Goal: Task Accomplishment & Management: Manage account settings

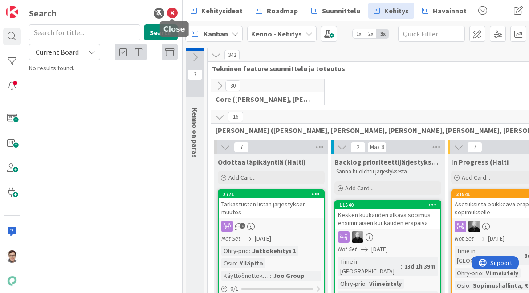
click at [174, 14] on icon at bounding box center [172, 13] width 11 height 11
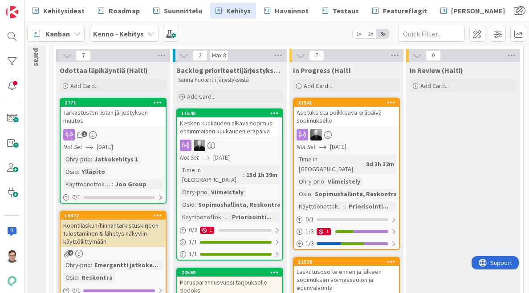
scroll to position [93, 0]
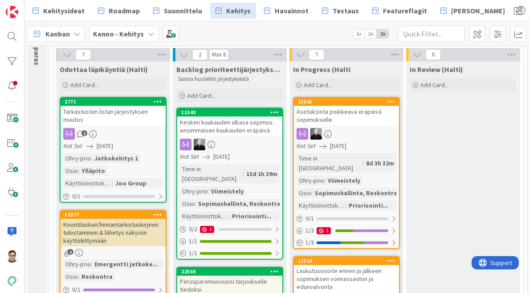
click at [342, 176] on div "Viimeistely" at bounding box center [343, 181] width 37 height 10
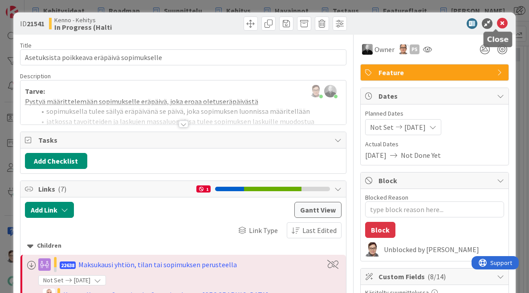
click at [497, 23] on icon at bounding box center [502, 23] width 11 height 11
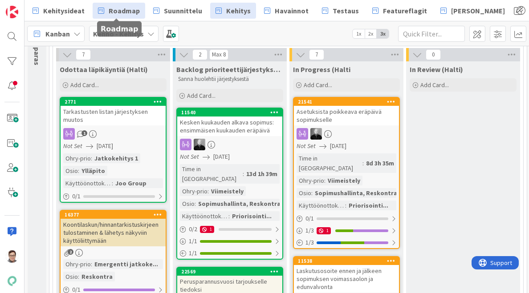
click at [126, 10] on span "Roadmap" at bounding box center [124, 10] width 31 height 11
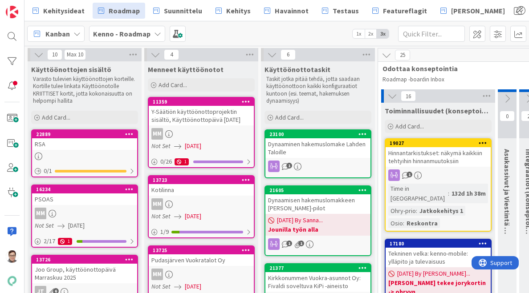
click at [84, 150] on link "22889 RSA 0 / 1" at bounding box center [84, 153] width 107 height 48
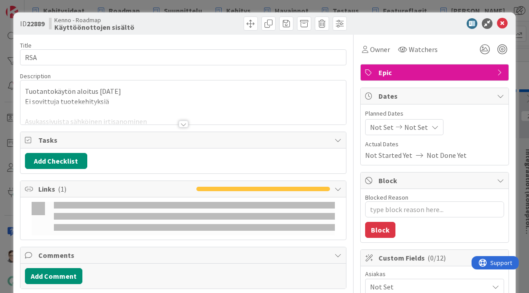
type textarea "x"
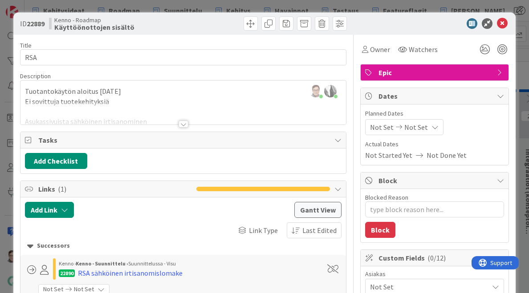
click at [434, 155] on span "Not Done Yet" at bounding box center [446, 155] width 40 height 11
click at [431, 125] on icon at bounding box center [434, 127] width 7 height 7
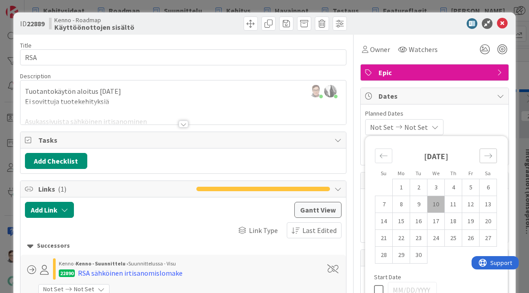
click at [479, 157] on div "Move forward to switch to the next month." at bounding box center [487, 156] width 17 height 15
click at [430, 189] on td "1" at bounding box center [435, 187] width 17 height 17
type input "[DATE]"
type textarea "x"
click at [471, 127] on div "[DATE] Not Set Su Mo Tu We Th Fr Sa [DATE] 1 2 3 4 5 6 7 8 9 10 11 12 13 14 15 …" at bounding box center [434, 127] width 139 height 16
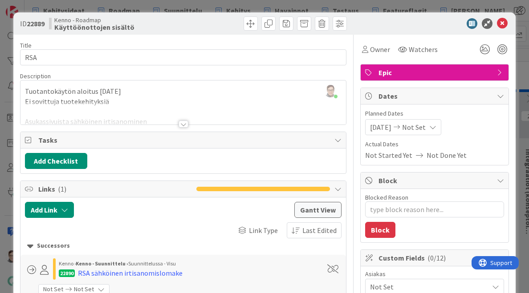
click at [434, 125] on icon at bounding box center [432, 127] width 7 height 7
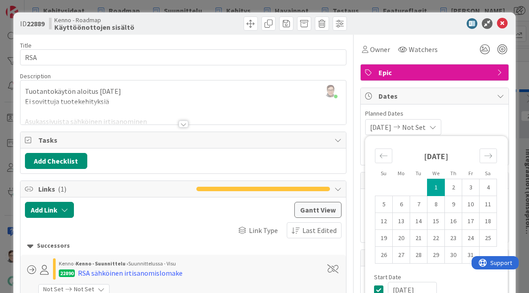
click at [427, 187] on td "1" at bounding box center [435, 187] width 17 height 17
type input "[DATE]"
type textarea "x"
click at [391, 127] on span "[DATE]" at bounding box center [380, 127] width 21 height 11
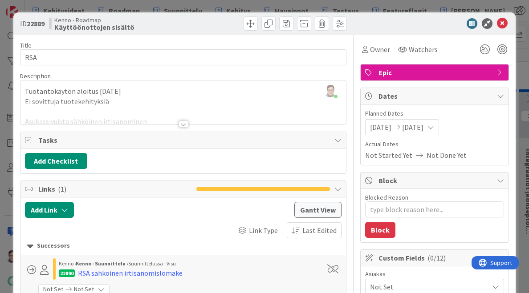
click at [391, 125] on span "[DATE]" at bounding box center [380, 127] width 21 height 11
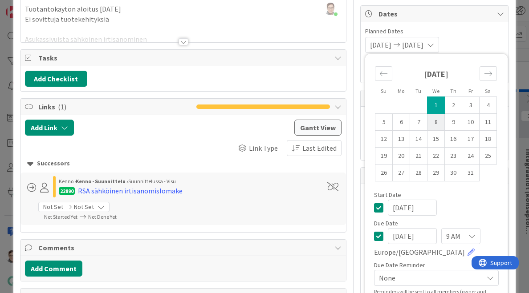
scroll to position [84, 0]
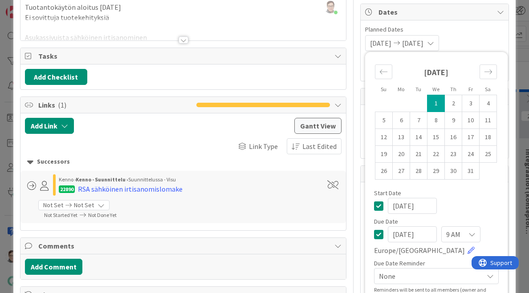
click at [374, 206] on icon at bounding box center [378, 206] width 9 height 11
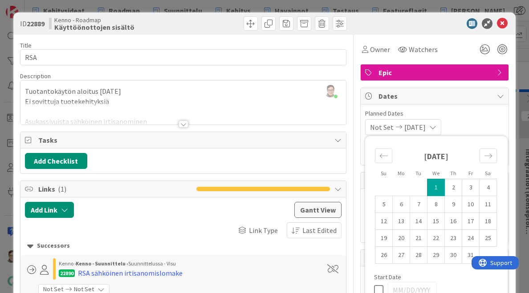
type textarea "x"
click at [459, 119] on div "Not Set [DATE] Su Mo Tu We Th Fr Sa [DATE] 1 2 3 4 5 6 7 8 9 10 11 12 13 14 15 …" at bounding box center [434, 127] width 139 height 16
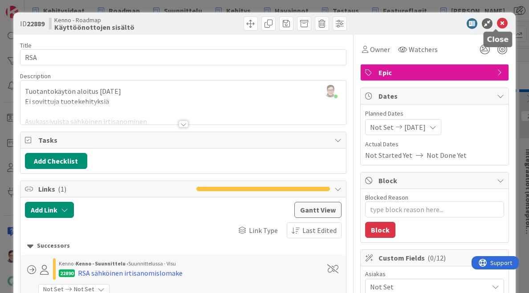
click at [497, 27] on icon at bounding box center [502, 23] width 11 height 11
